Goal: Find specific page/section: Find specific page/section

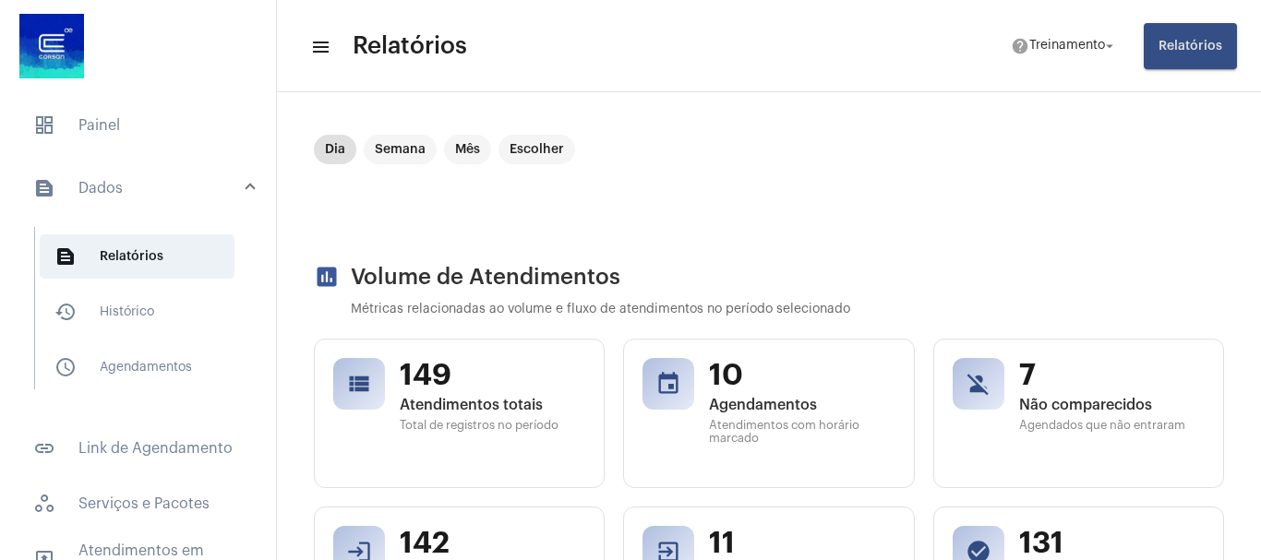
scroll to position [42, 0]
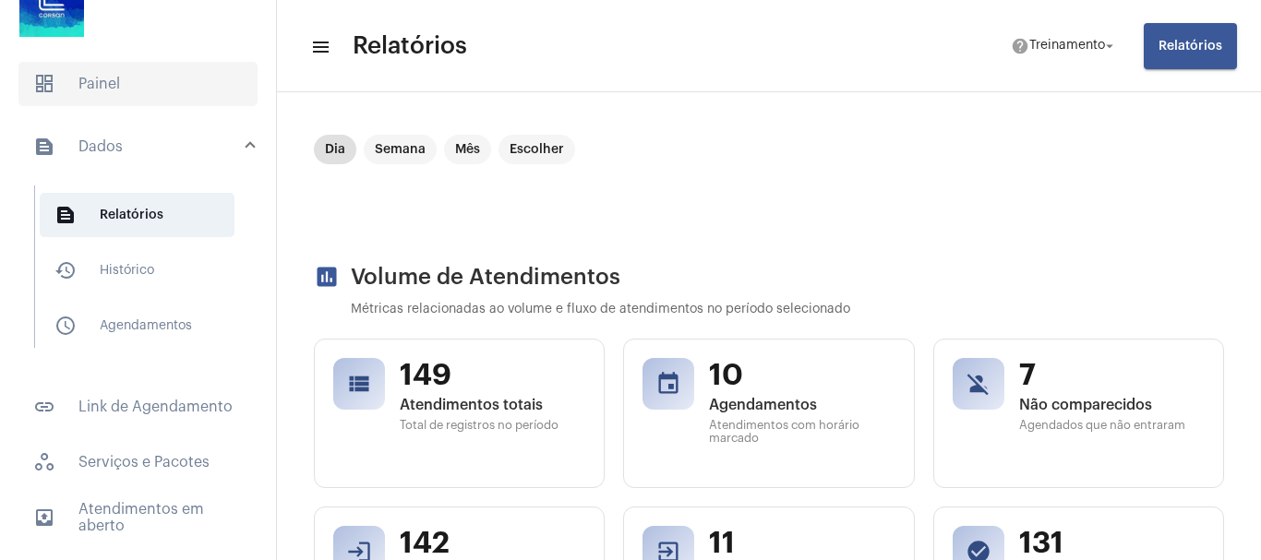
click at [114, 86] on span "dashboard Painel" at bounding box center [137, 84] width 239 height 44
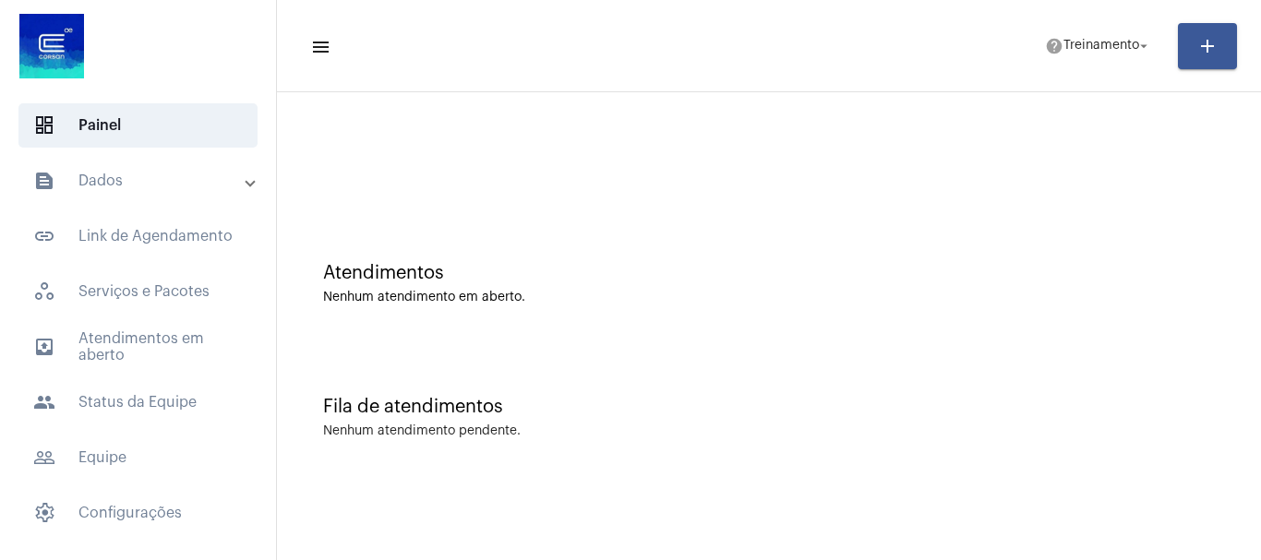
click at [99, 183] on mat-panel-title "text_snippet_outlined Dados" at bounding box center [139, 181] width 213 height 22
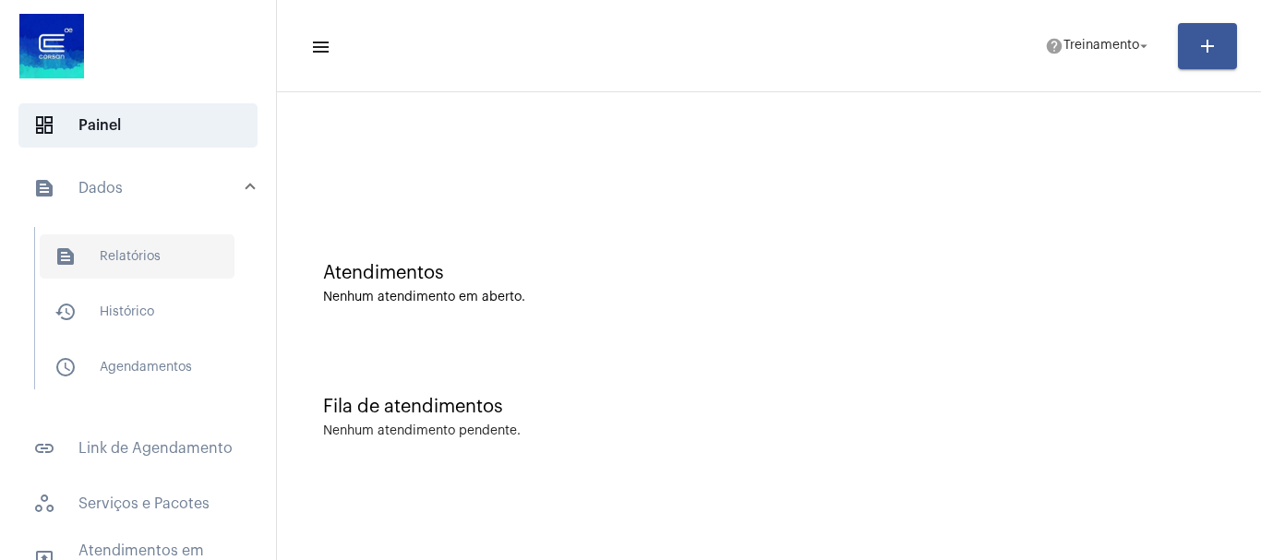
click at [133, 245] on span "text_snippet_outlined Relatórios" at bounding box center [137, 256] width 195 height 44
